Goal: Task Accomplishment & Management: Manage account settings

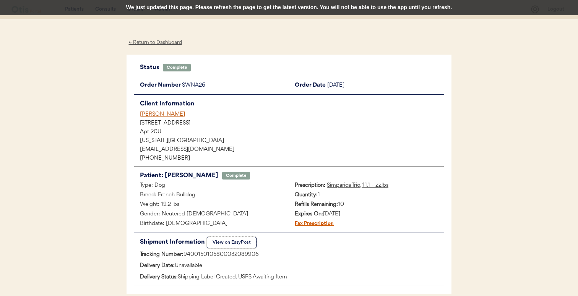
click at [278, 6] on div "We just updated this page. Please refresh the page to get the latest version. Y…" at bounding box center [289, 7] width 578 height 15
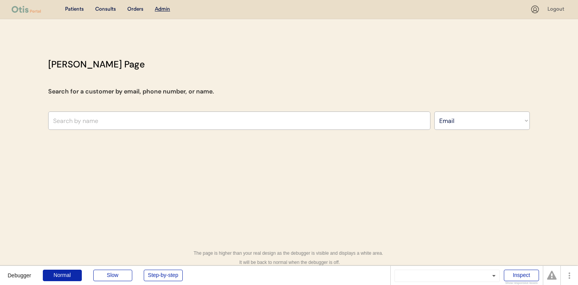
select select ""Email""
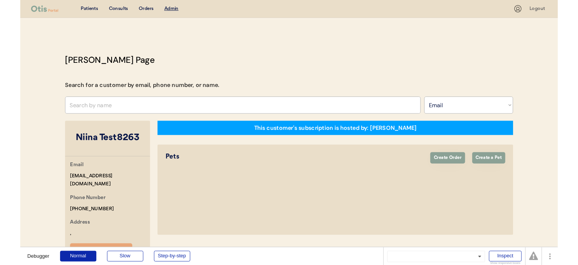
scroll to position [144, 0]
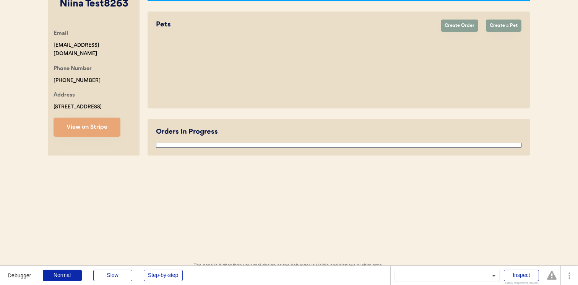
select select "true"
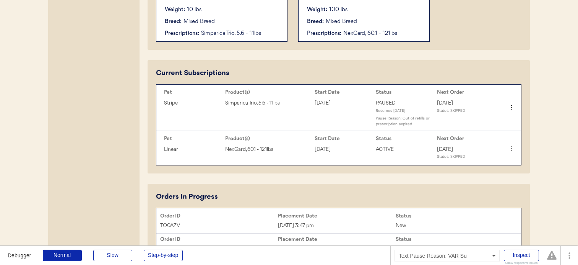
scroll to position [312, 0]
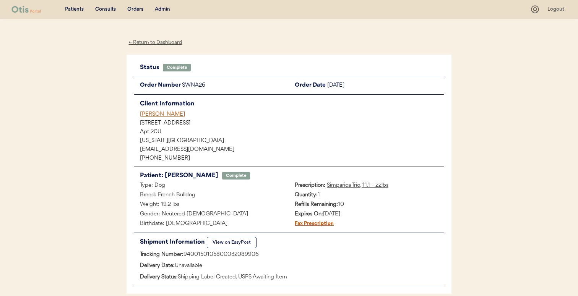
click at [166, 117] on div "[PERSON_NAME]" at bounding box center [292, 115] width 304 height 8
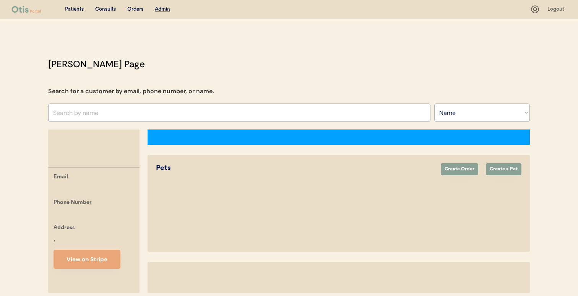
select select ""Name""
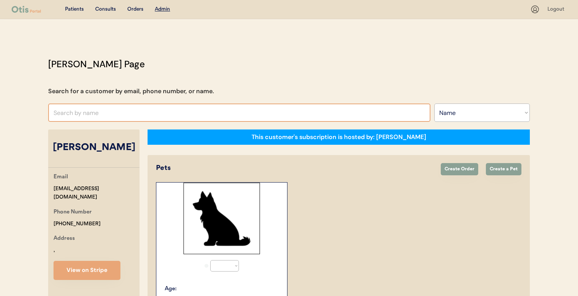
click at [175, 115] on input "text" at bounding box center [239, 113] width 382 height 18
select select "true"
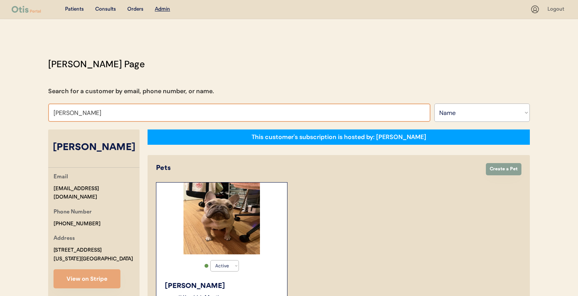
type input "hannah bunch"
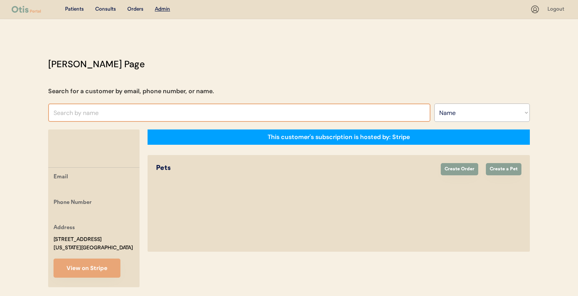
click at [166, 122] on input "text" at bounding box center [239, 113] width 382 height 18
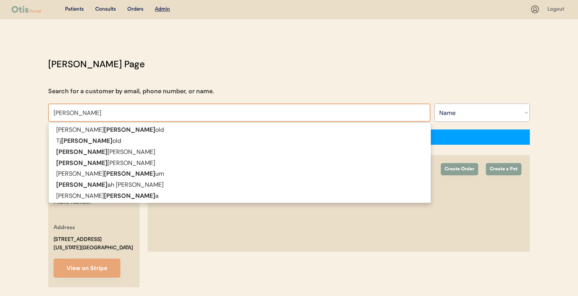
type input "hanna"
type input "hannah Whitaker"
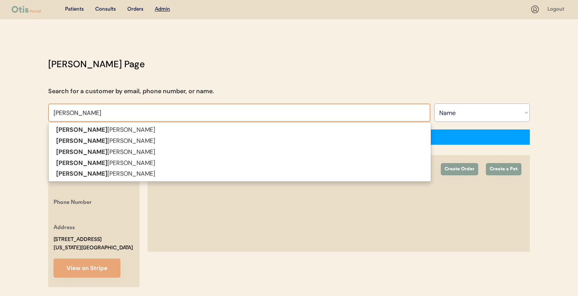
type input "hannah"
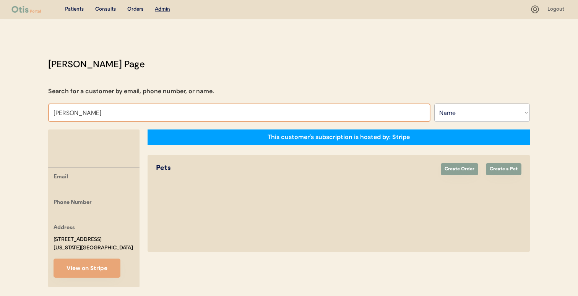
type input "hannah"
type input "hannah Whitaker"
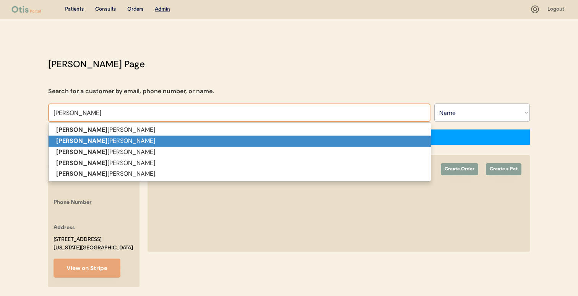
click at [160, 143] on p "Hannah Fleshman" at bounding box center [240, 141] width 382 height 11
type input "Hannah Fleshman"
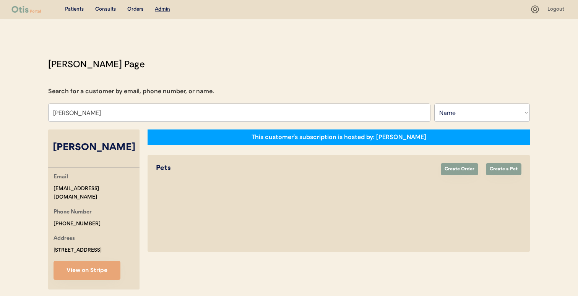
select select "true"
select select "false"
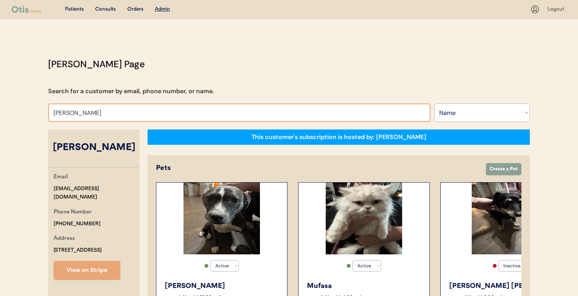
click at [177, 106] on input "Hannah Fleshman" at bounding box center [239, 113] width 382 height 18
click at [172, 108] on input "Hannah Fleshman" at bounding box center [239, 113] width 382 height 18
click at [166, 114] on input "Hannah Fleshman" at bounding box center [239, 113] width 382 height 18
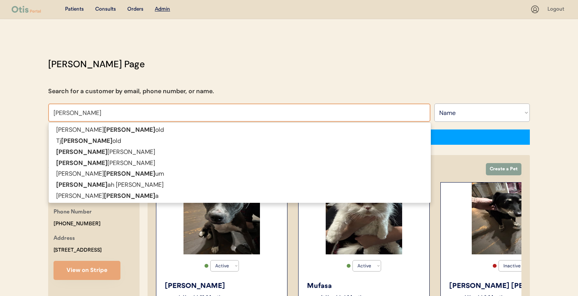
type input "hanna"
type input "hannah Whitaker"
type input "hannah"
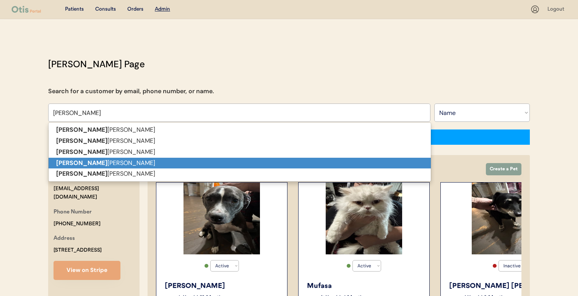
click at [166, 162] on p "Hannah Witter" at bounding box center [240, 163] width 382 height 11
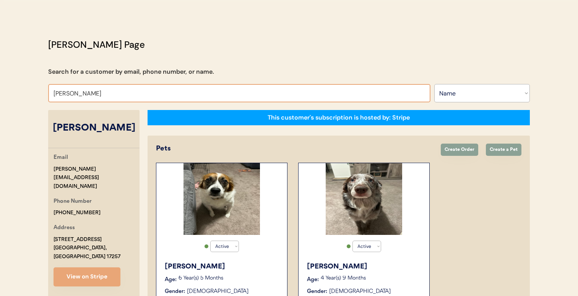
scroll to position [20, 0]
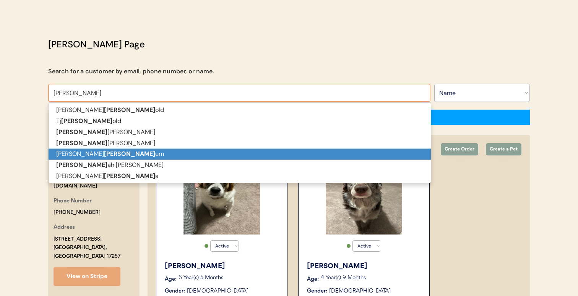
type input "hanna"
type input "hannah Whitaker"
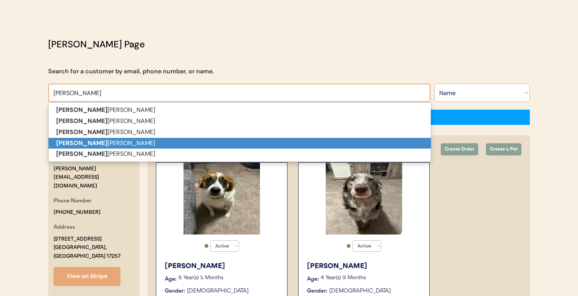
type input "hannah"
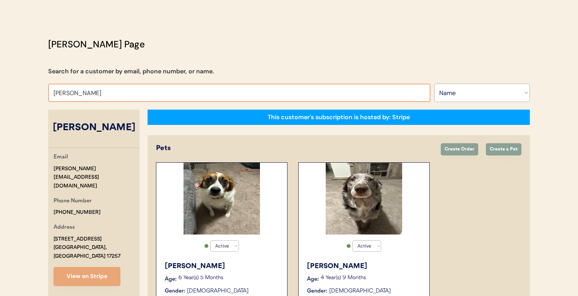
type input "hannah"
type input "hannah Whitaker"
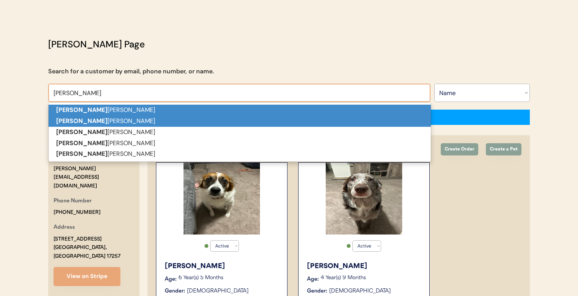
click at [170, 109] on p "Hannah Whitaker" at bounding box center [240, 110] width 382 height 11
type input "Hannah Whitaker"
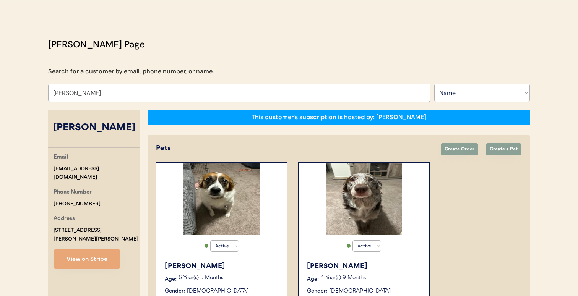
select select "true"
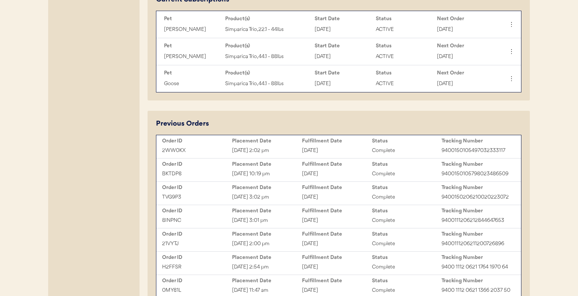
scroll to position [396, 0]
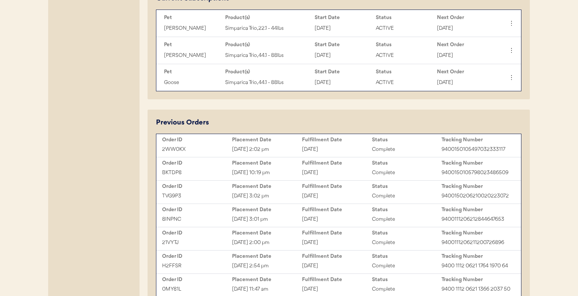
type input "Hannah Whitaker"
click at [223, 142] on div "Order ID" at bounding box center [197, 140] width 70 height 6
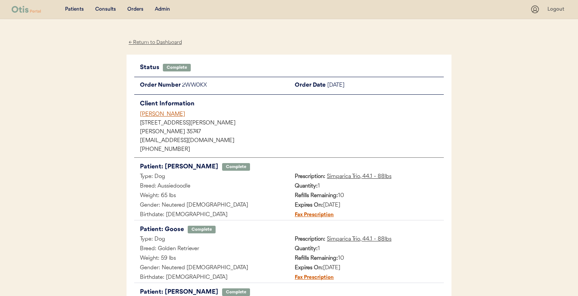
click at [202, 88] on div "2WW0KX" at bounding box center [235, 86] width 107 height 10
copy div "2WW0KX"
click at [162, 11] on div "Admin" at bounding box center [162, 10] width 15 height 8
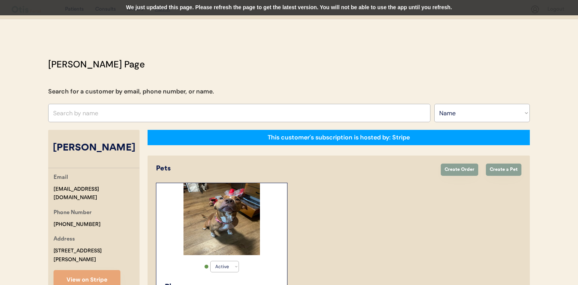
select select ""Name""
select select "true"
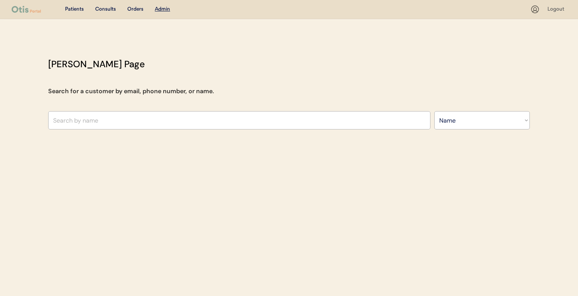
select select ""Name""
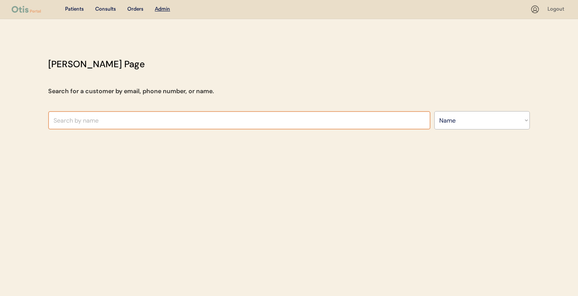
click at [205, 117] on input "text" at bounding box center [239, 120] width 382 height 18
type input "[PERSON_NAME]"
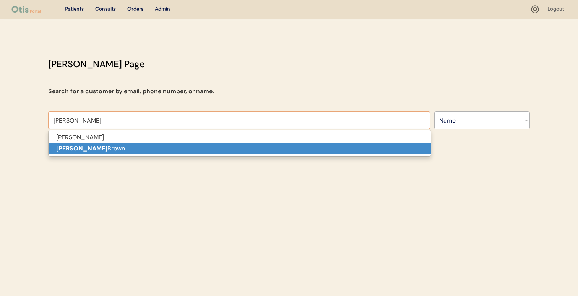
click at [186, 149] on p "[PERSON_NAME]" at bounding box center [240, 148] width 382 height 11
type input "[PERSON_NAME]"
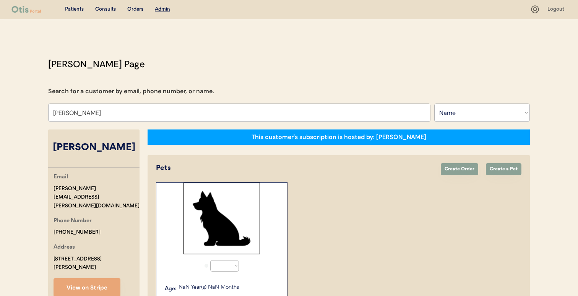
select select "true"
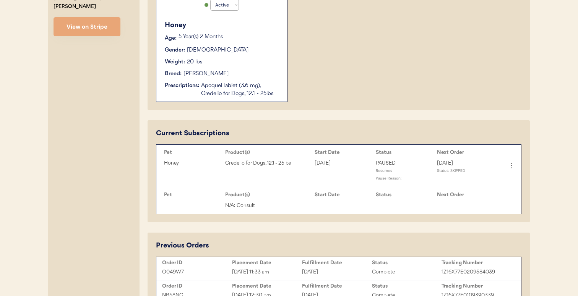
scroll to position [312, 0]
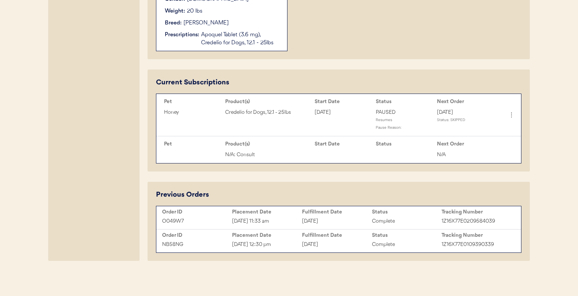
type input "[PERSON_NAME]"
click at [513, 112] on icon at bounding box center [512, 115] width 8 height 8
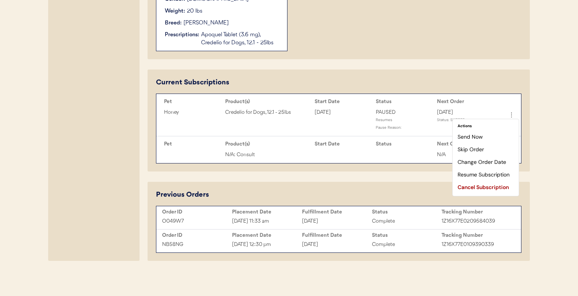
click at [530, 130] on div "Current Subscriptions Pet Product(s) Start Date Status Next Order Honey Credeli…" at bounding box center [339, 121] width 382 height 102
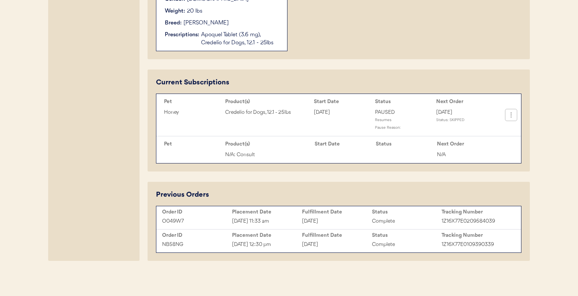
click at [510, 115] on icon at bounding box center [512, 115] width 8 height 8
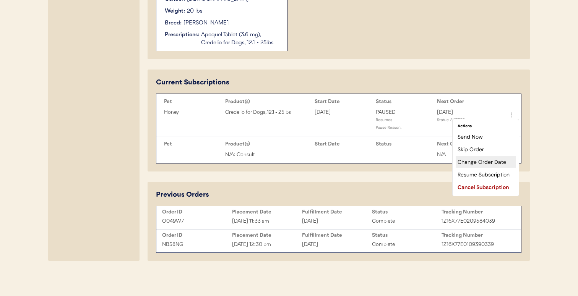
click at [488, 164] on div "Change Order Date" at bounding box center [486, 161] width 60 height 11
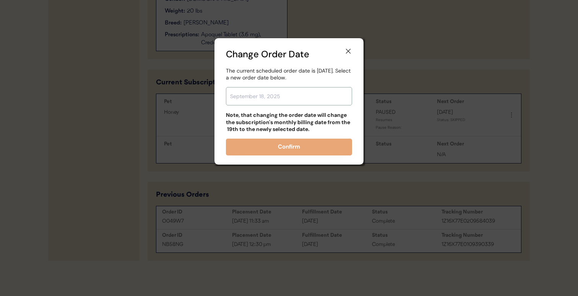
click at [296, 94] on input "text" at bounding box center [289, 96] width 126 height 18
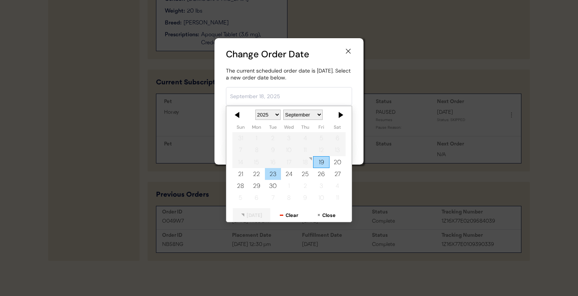
click at [270, 177] on div "23" at bounding box center [273, 174] width 16 height 12
type input "[DATE]"
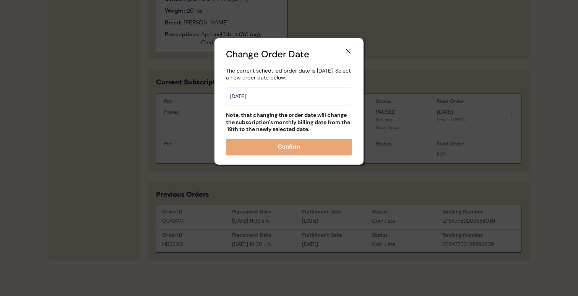
click at [274, 149] on button "Confirm" at bounding box center [289, 147] width 126 height 17
click at [349, 49] on icon at bounding box center [349, 51] width 8 height 8
